Goal: Information Seeking & Learning: Learn about a topic

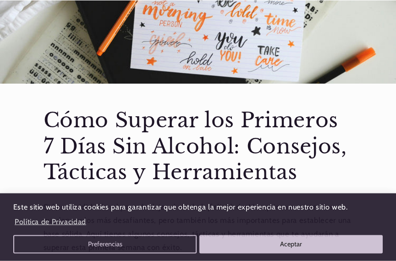
scroll to position [192, 0]
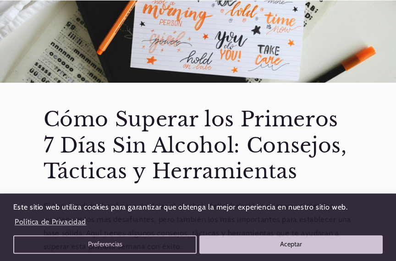
click at [301, 252] on button "Aceptar" at bounding box center [292, 244] width 184 height 18
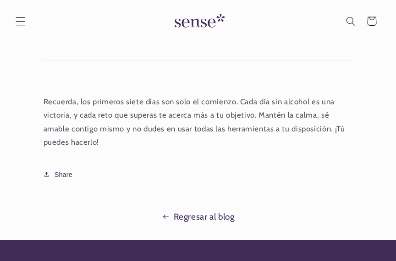
scroll to position [976, 0]
click at [219, 209] on link "Regresar al blog" at bounding box center [198, 216] width 396 height 15
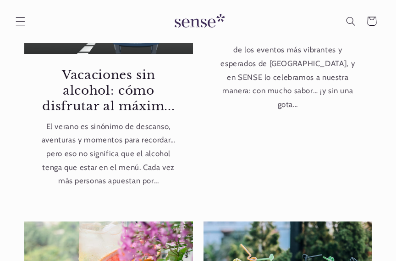
scroll to position [137, 0]
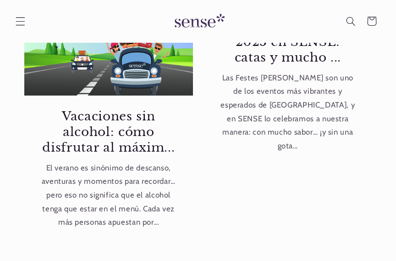
click at [21, 24] on icon "Menú" at bounding box center [21, 22] width 10 height 10
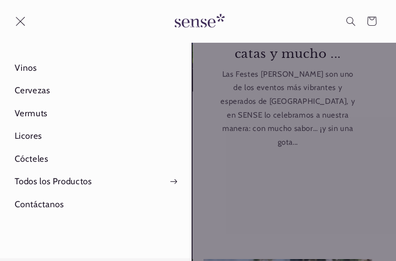
scroll to position [141, 0]
click at [21, 69] on link "Vinos" at bounding box center [96, 68] width 192 height 22
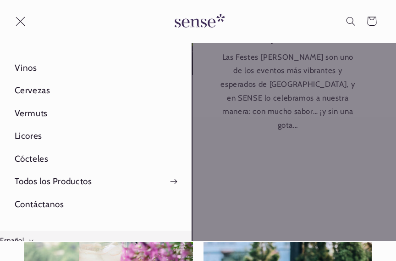
scroll to position [0, 0]
click at [31, 32] on summary "Menú" at bounding box center [20, 21] width 21 height 21
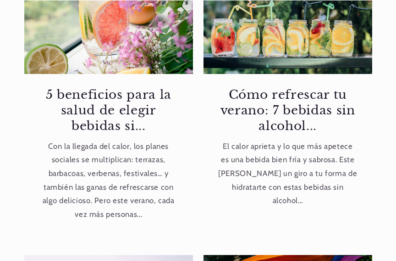
scroll to position [0, 351]
click at [91, 102] on link "5 beneficios para la salud de elegir bebidas si..." at bounding box center [109, 110] width 140 height 47
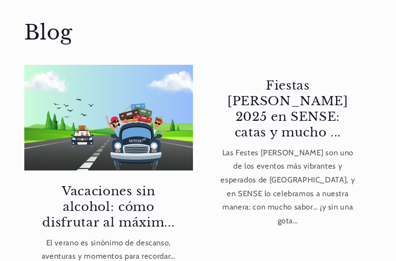
scroll to position [448, 0]
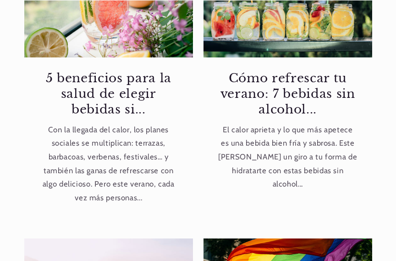
click at [325, 80] on link "Cómo refrescar tu verano: 7 bebidas sin alcohol..." at bounding box center [288, 94] width 140 height 47
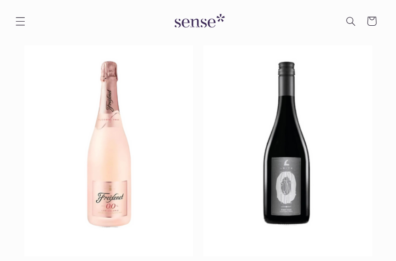
scroll to position [104, 0]
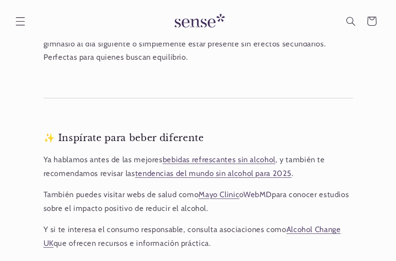
scroll to position [770, 0]
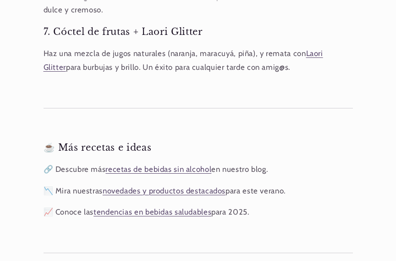
click at [184, 164] on span "recetas de bebidas sin alcohol" at bounding box center [159, 168] width 106 height 9
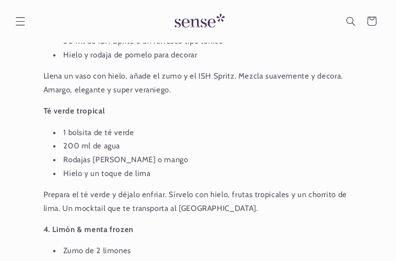
scroll to position [599, 0]
